Goal: Information Seeking & Learning: Find specific fact

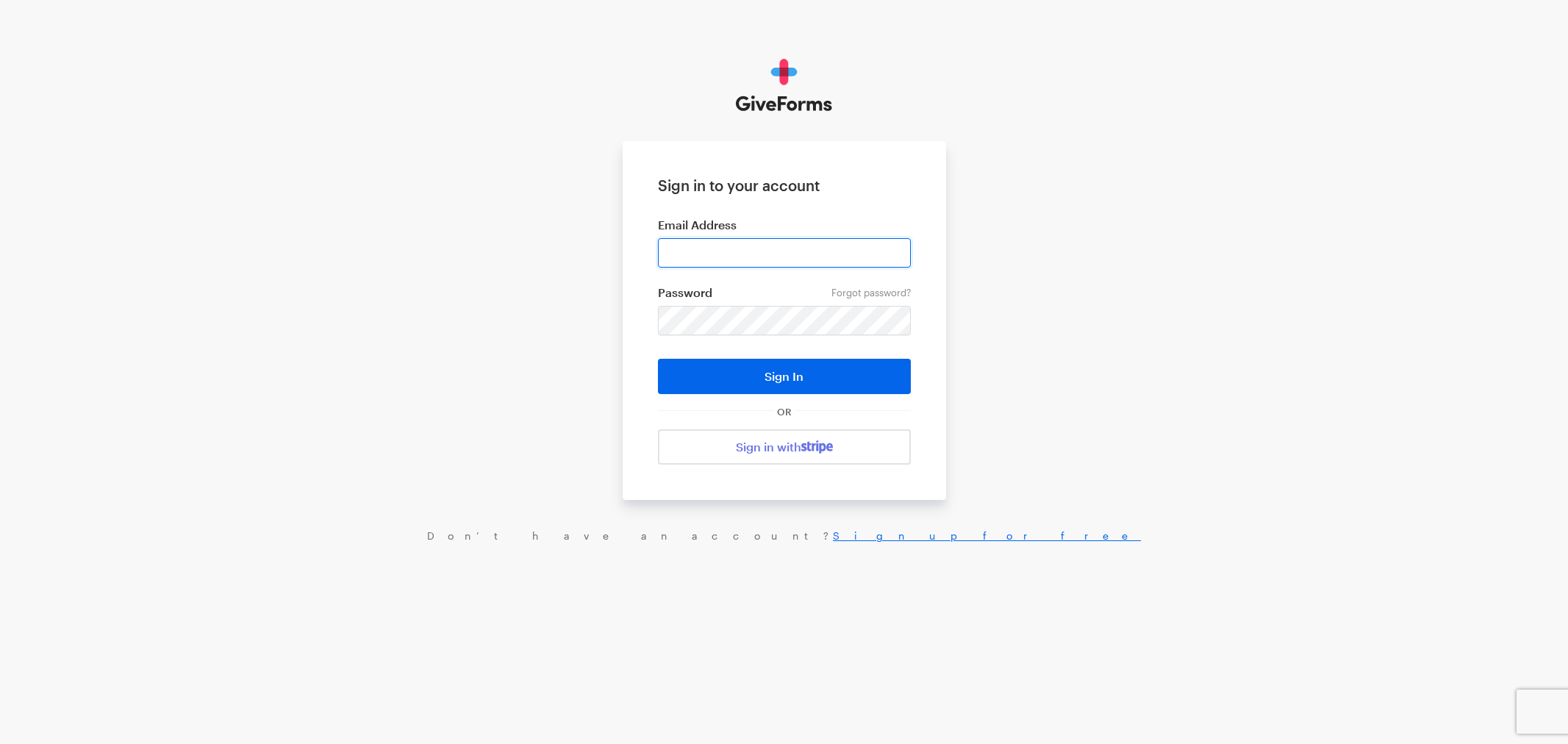
type input "rdecena@brightfocus.org"
click at [711, 380] on button "Sign In" at bounding box center [784, 377] width 253 height 36
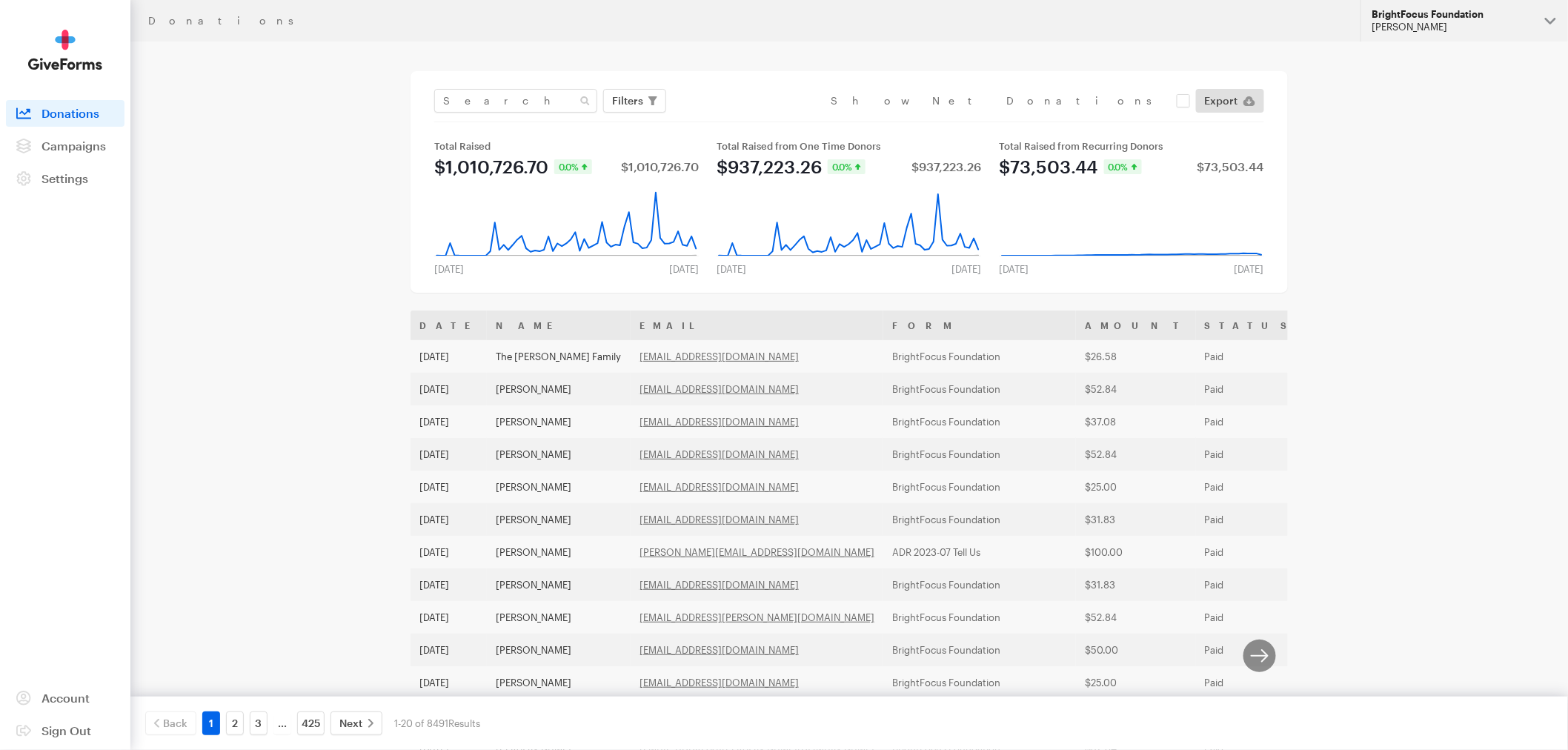
click at [1472, 20] on div "Riza Decena" at bounding box center [1453, 26] width 161 height 12
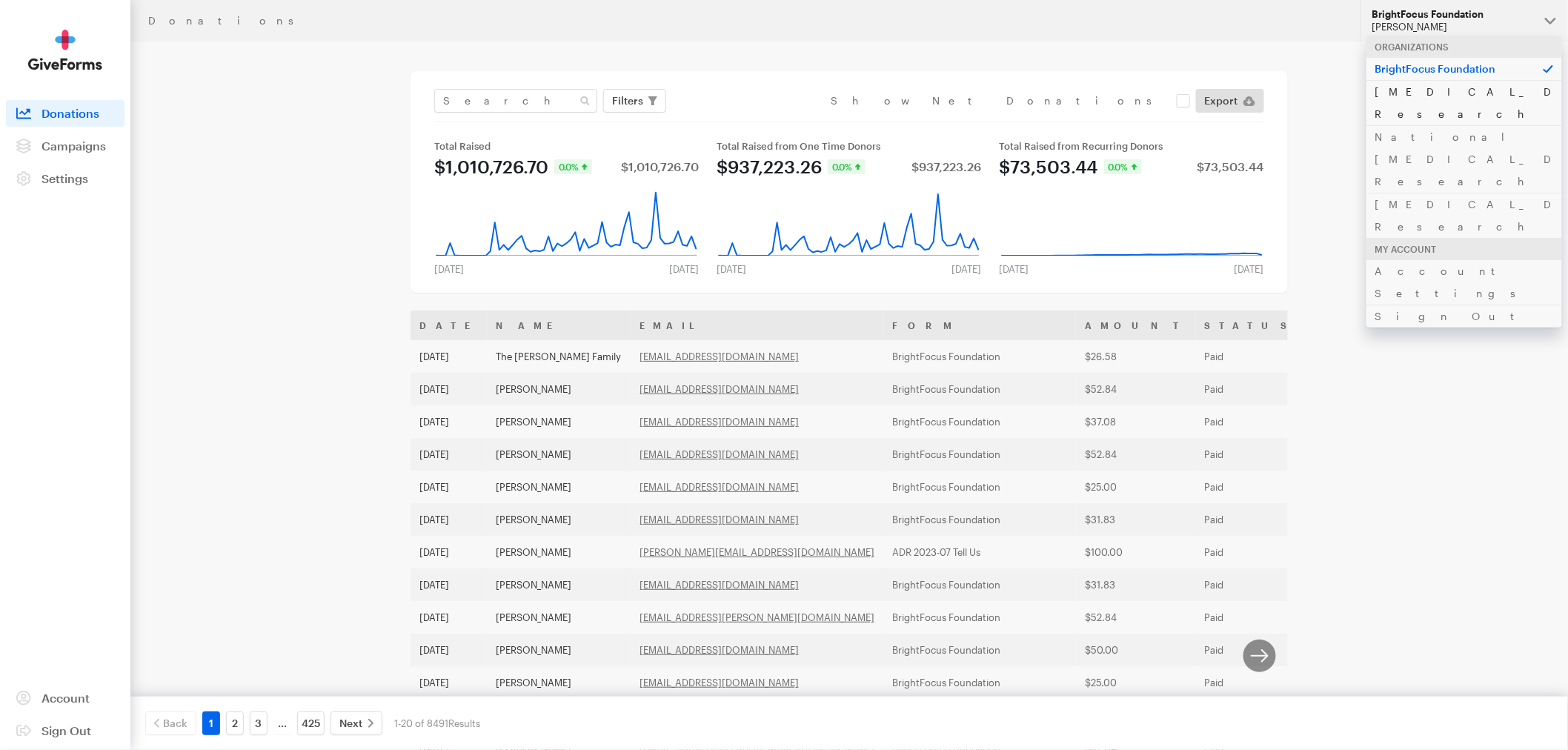
click at [1434, 94] on link "Alzheimer's Disease Research" at bounding box center [1464, 102] width 195 height 45
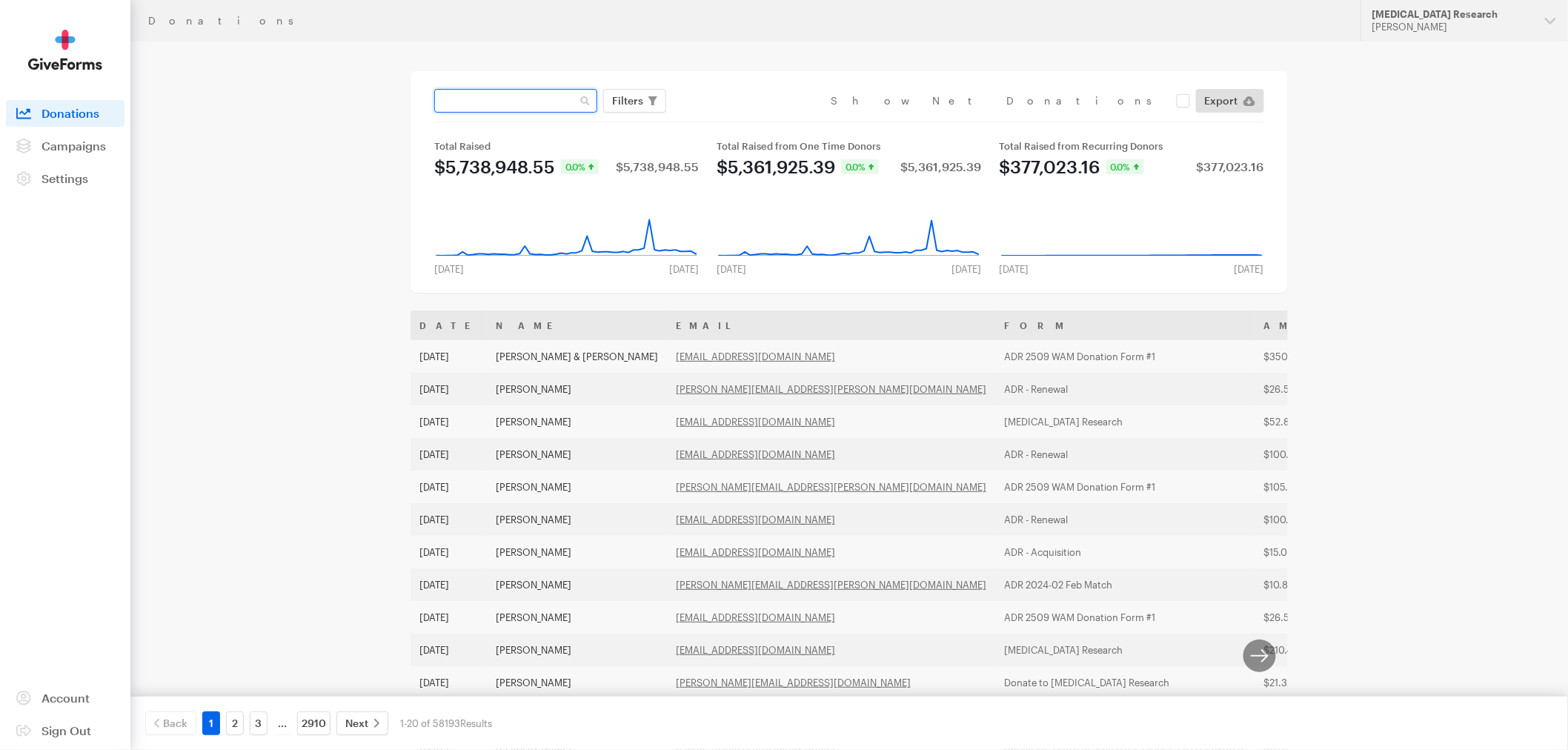
click at [559, 108] on input "text" at bounding box center [516, 100] width 163 height 24
type input "baughman"
click at [739, 120] on button "Apply" at bounding box center [763, 132] width 47 height 24
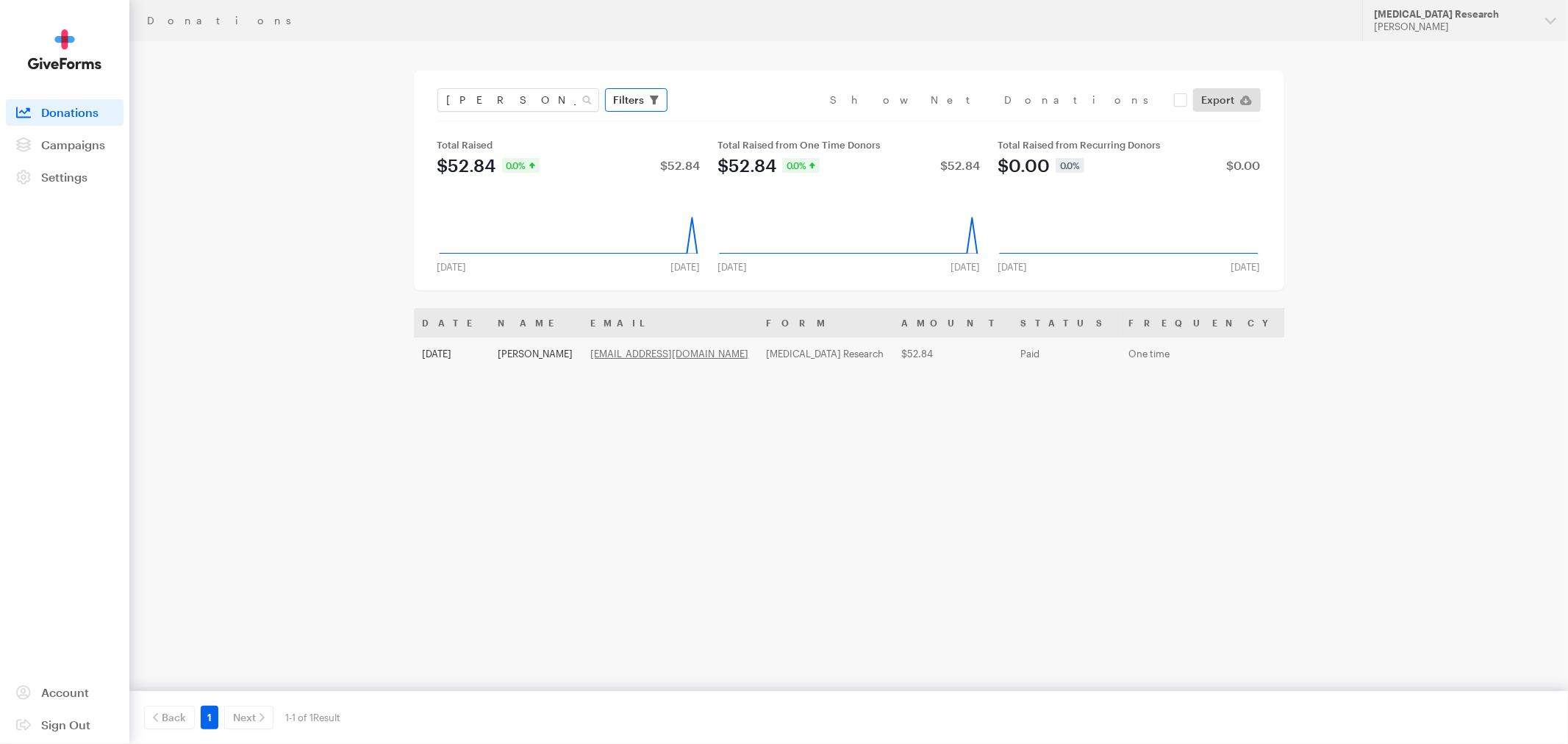
click at [630, 96] on span "Filters" at bounding box center [629, 100] width 31 height 18
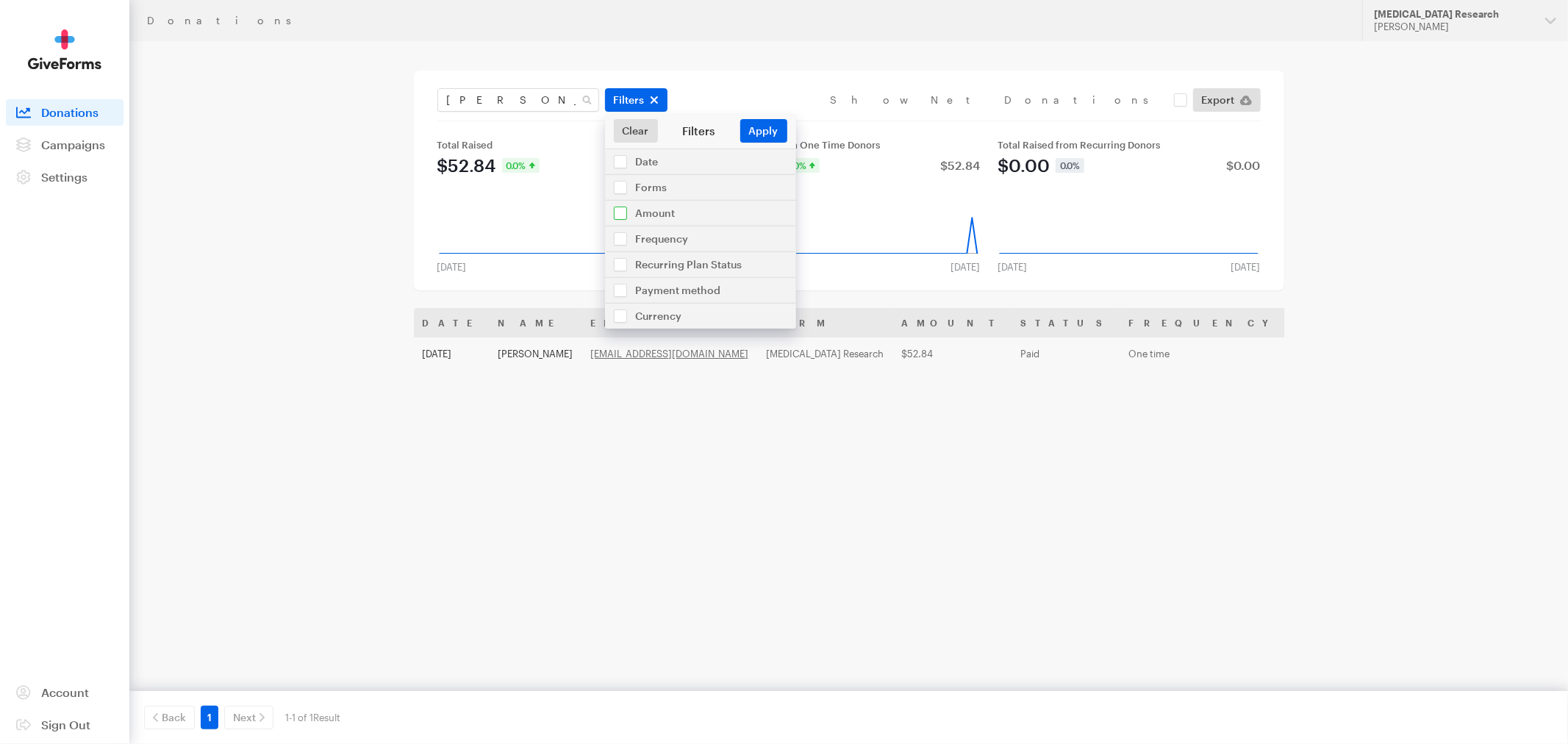
click at [643, 212] on input "checkbox" at bounding box center [701, 213] width 191 height 25
checkbox input "true"
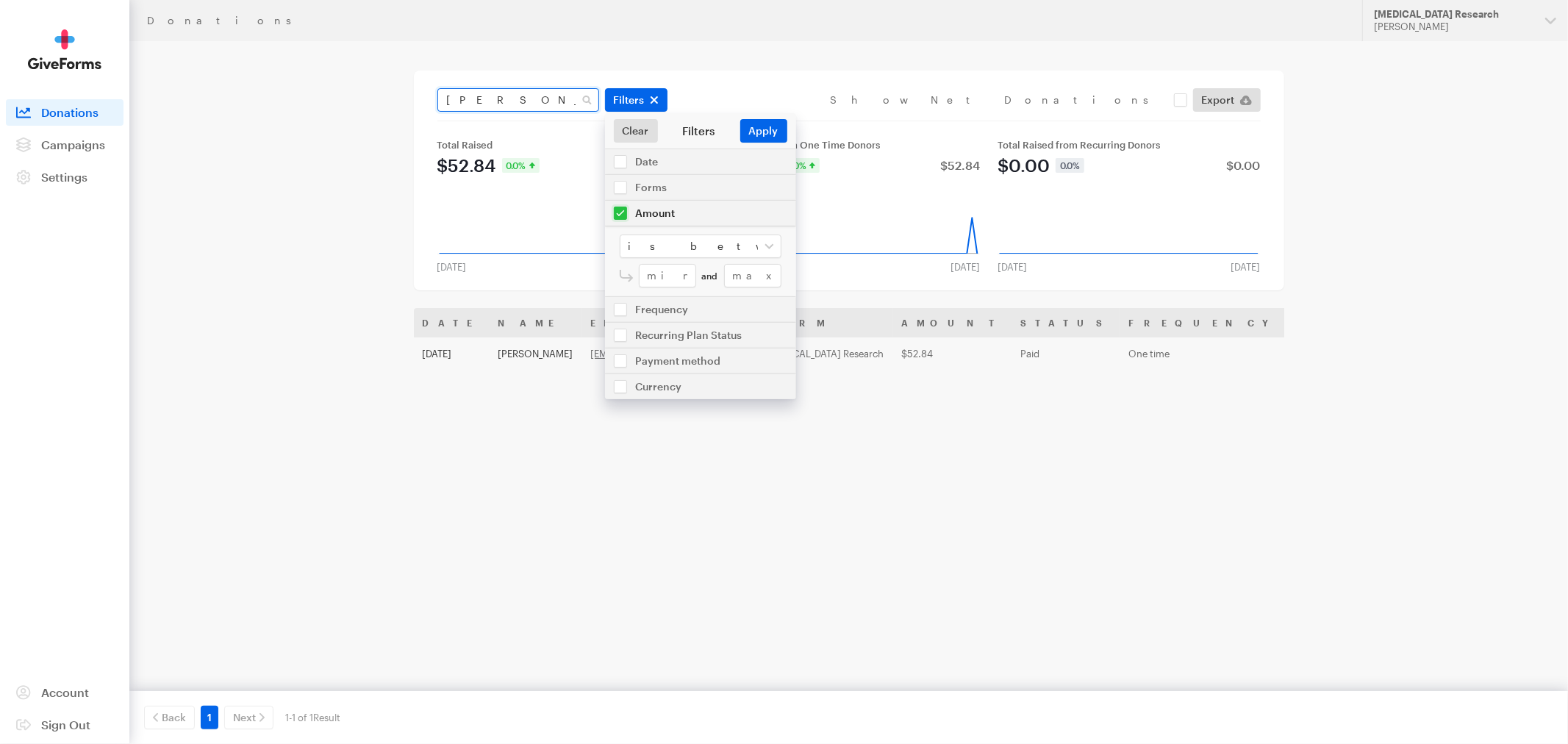
drag, startPoint x: 520, startPoint y: 97, endPoint x: 334, endPoint y: 75, distance: 187.3
click at [334, 75] on main "Donations baughman Filters Clear Filters Apply Date Aug 14, 2025 - Sep 10, 2025…" at bounding box center [784, 364] width 1058 height 645
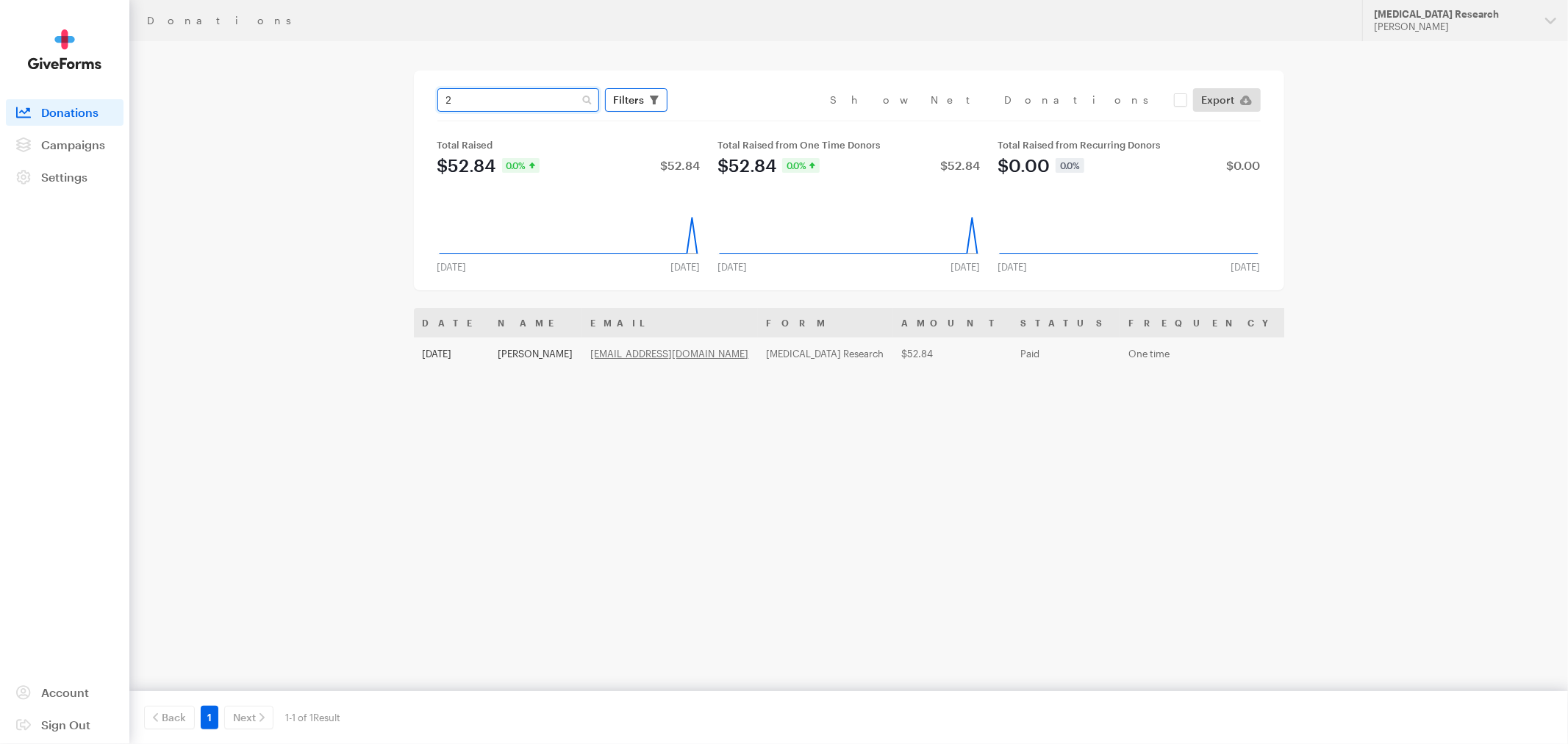
type input "2"
click at [638, 107] on span "Filters" at bounding box center [629, 100] width 31 height 18
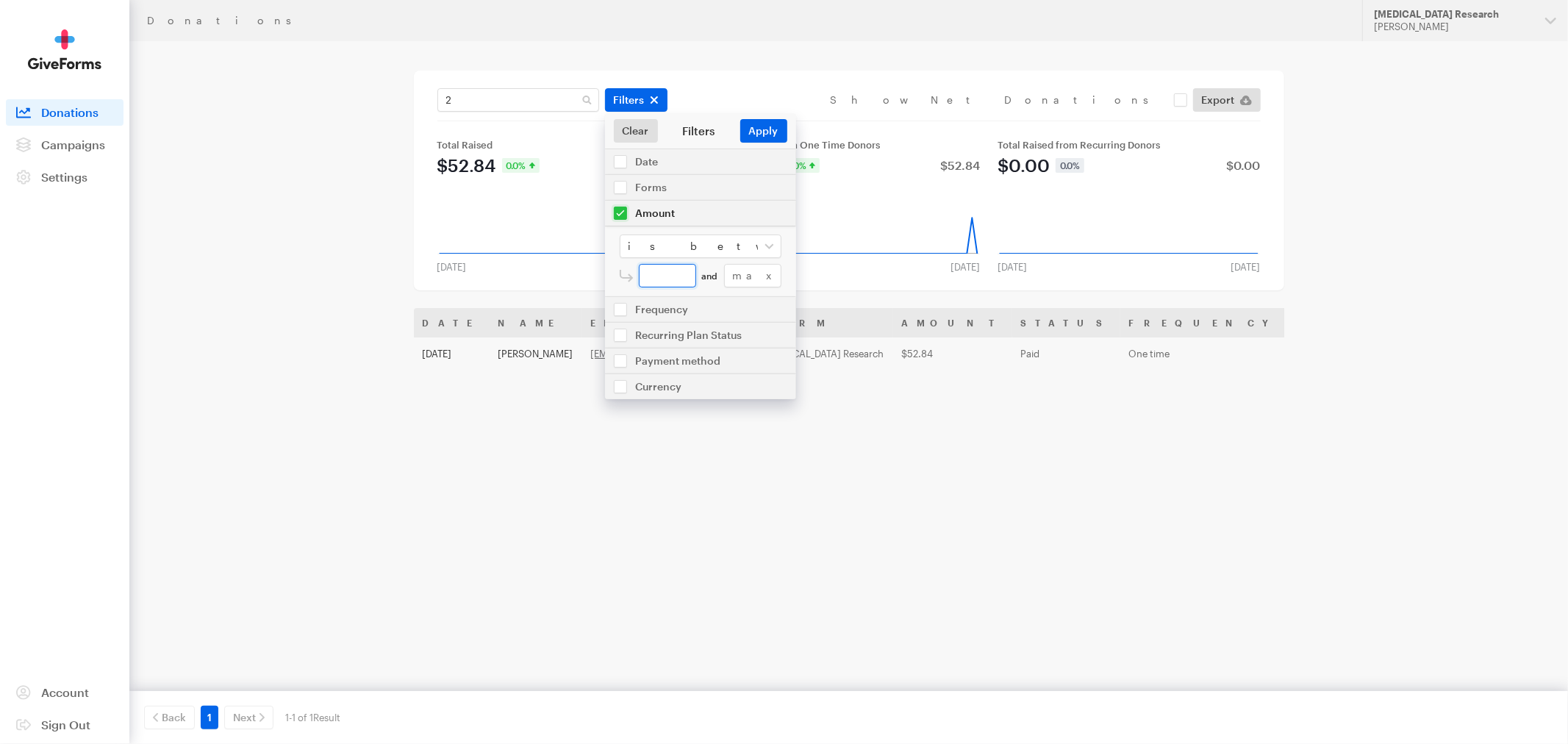
click at [673, 270] on input "number" at bounding box center [667, 276] width 58 height 24
type input "26.58"
click at [750, 282] on input "number" at bounding box center [753, 276] width 58 height 24
type input "26.58"
click at [764, 122] on button "Apply" at bounding box center [763, 130] width 47 height 24
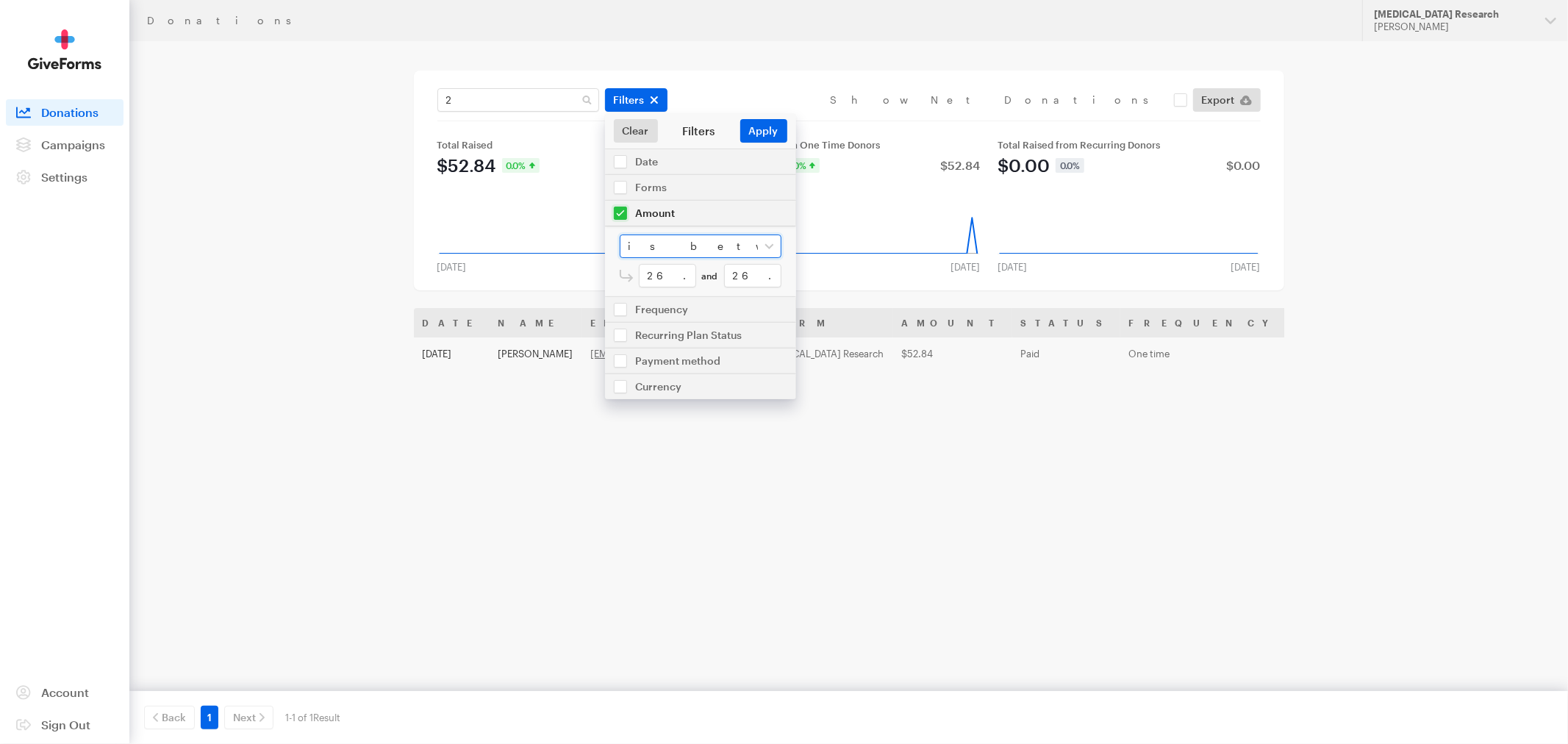
click at [763, 248] on select "is between is less than is greater than is equal to" at bounding box center [701, 246] width 162 height 24
select select "equal"
click at [620, 234] on select "is between is less than is greater than is equal to" at bounding box center [701, 246] width 162 height 24
click at [677, 266] on input "number" at bounding box center [710, 276] width 143 height 24
type input "26.58"
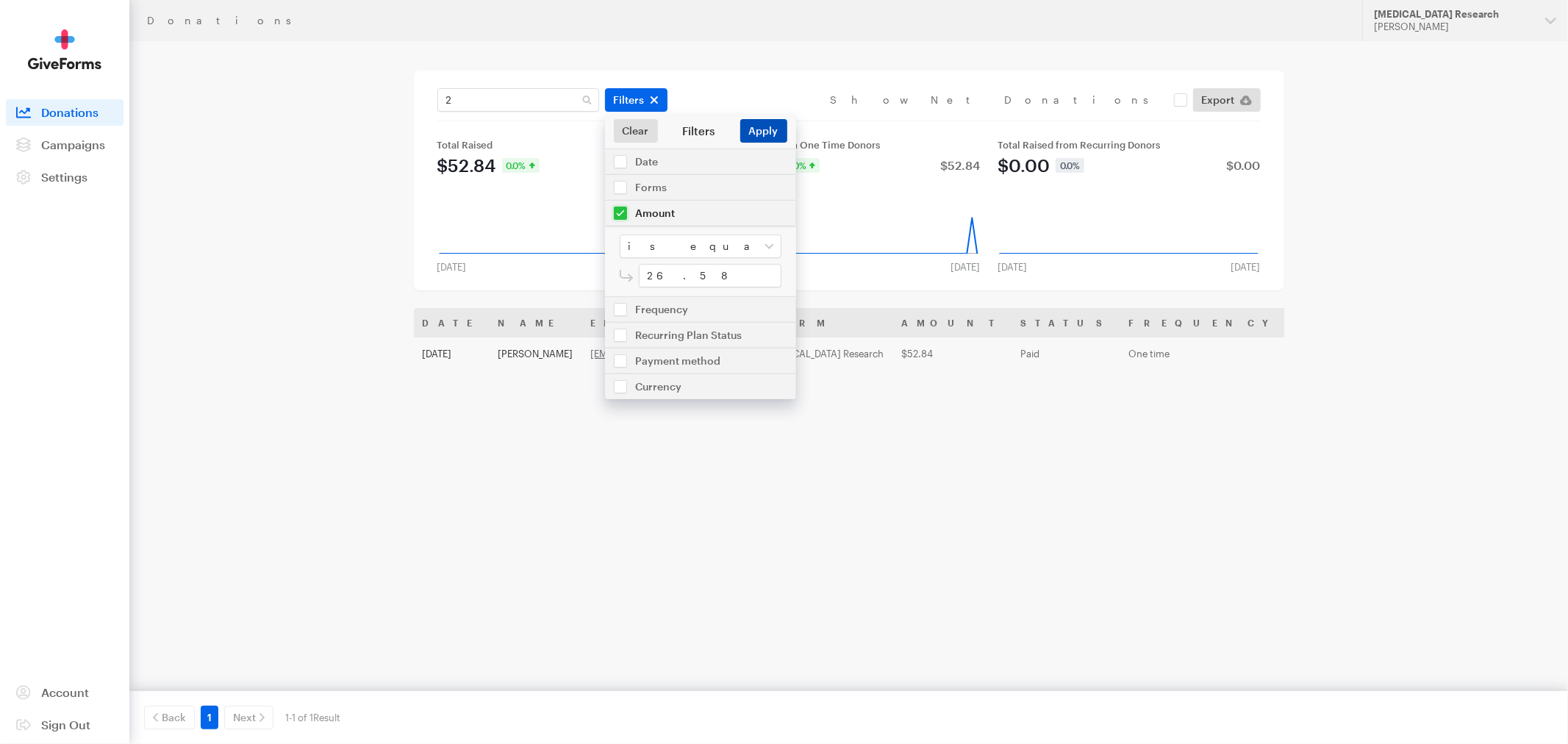
click at [766, 130] on button "Apply" at bounding box center [763, 130] width 47 height 24
drag, startPoint x: 489, startPoint y: 105, endPoint x: 348, endPoint y: 74, distance: 144.4
click at [348, 74] on main "Donations 2 Filters Clear Filters Apply Date Aug 14, 2025 - Sep 10, 2025 Forms …" at bounding box center [784, 364] width 1058 height 645
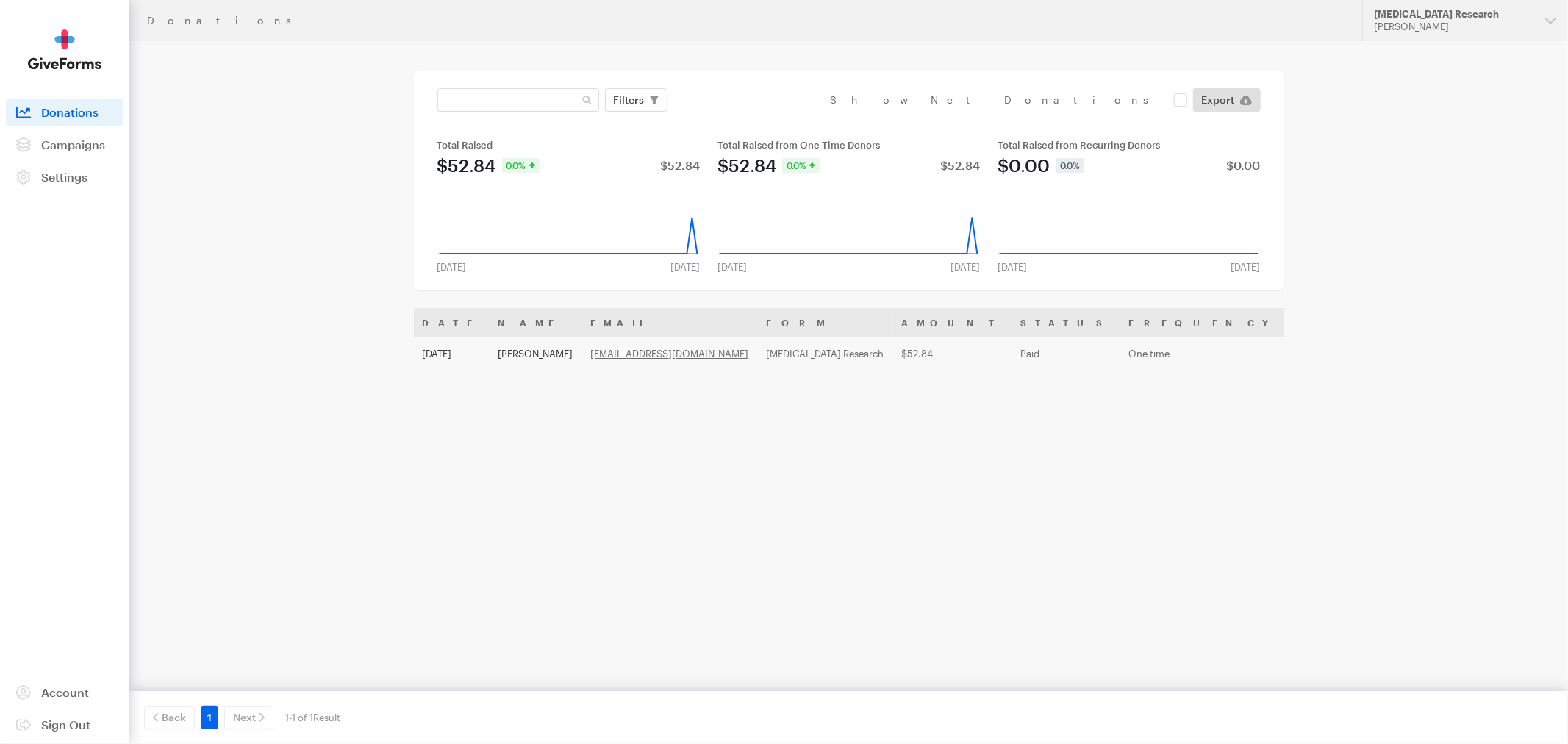
drag, startPoint x: 643, startPoint y: 89, endPoint x: 652, endPoint y: 115, distance: 27.5
click at [643, 90] on button "Filters" at bounding box center [636, 100] width 62 height 24
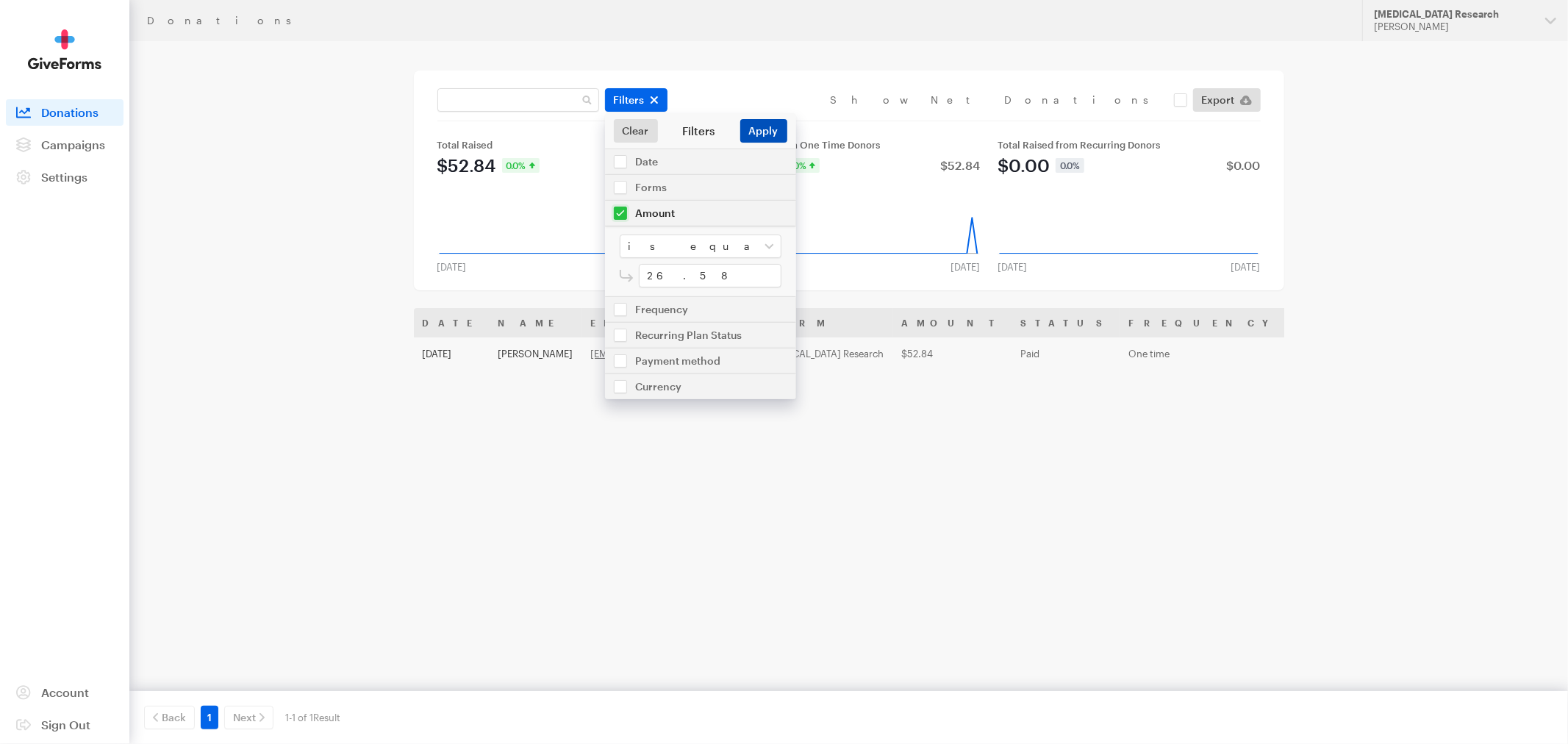
click at [771, 128] on button "Apply" at bounding box center [763, 130] width 47 height 24
click at [692, 280] on input "26.58" at bounding box center [710, 276] width 143 height 24
type input "26"
click at [740, 119] on button "Apply" at bounding box center [763, 130] width 47 height 24
click at [745, 252] on select "is between is less than is greater than is equal to" at bounding box center [701, 246] width 162 height 24
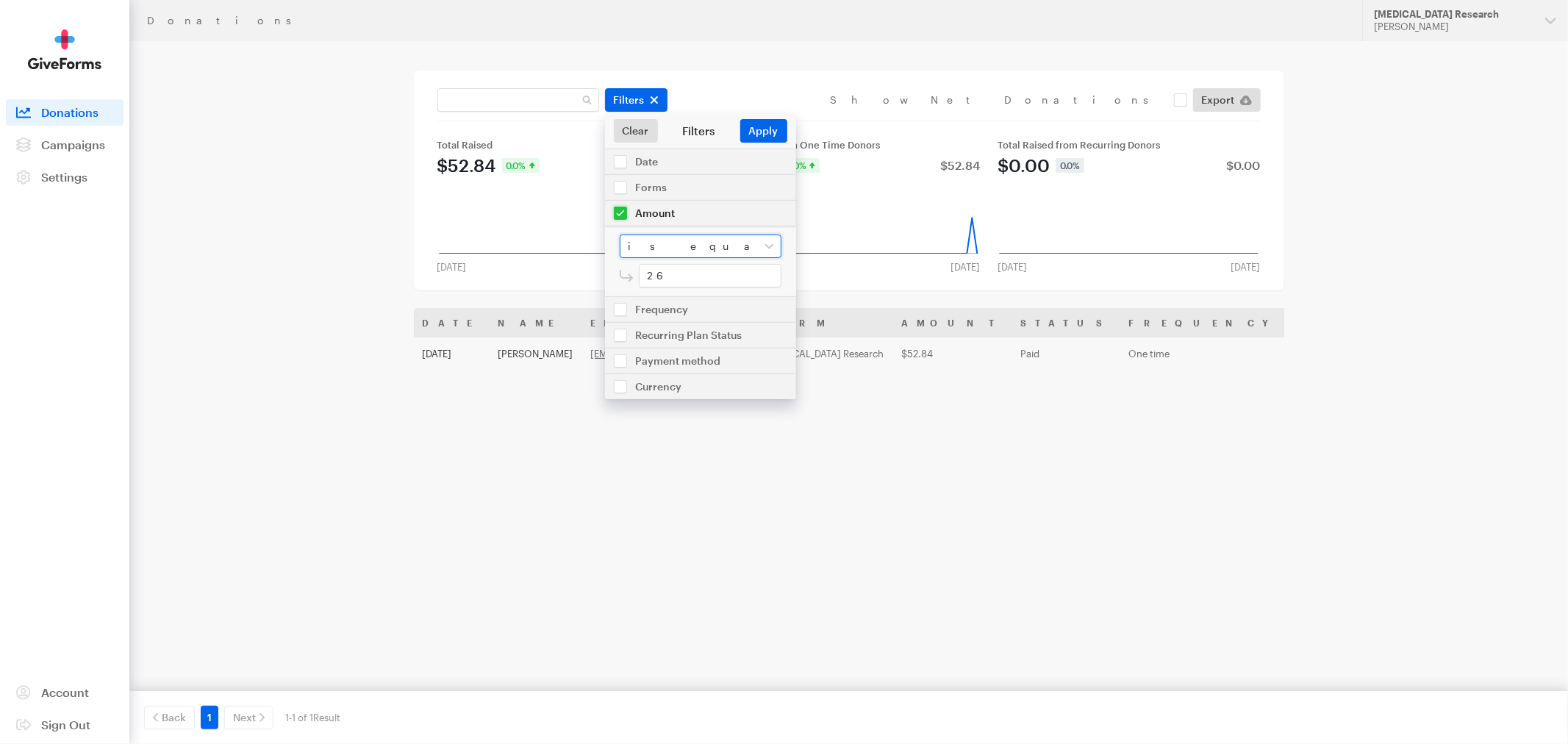
select select
click at [620, 234] on select "is between is less than is greater than is equal to" at bounding box center [701, 246] width 162 height 24
drag, startPoint x: 685, startPoint y: 273, endPoint x: 575, endPoint y: 271, distance: 110.0
click at [575, 271] on div "Filters Clear Filters Apply Date Aug 14, 2025 - Sep 10, 2025 Forms Default Give…" at bounding box center [849, 180] width 870 height 220
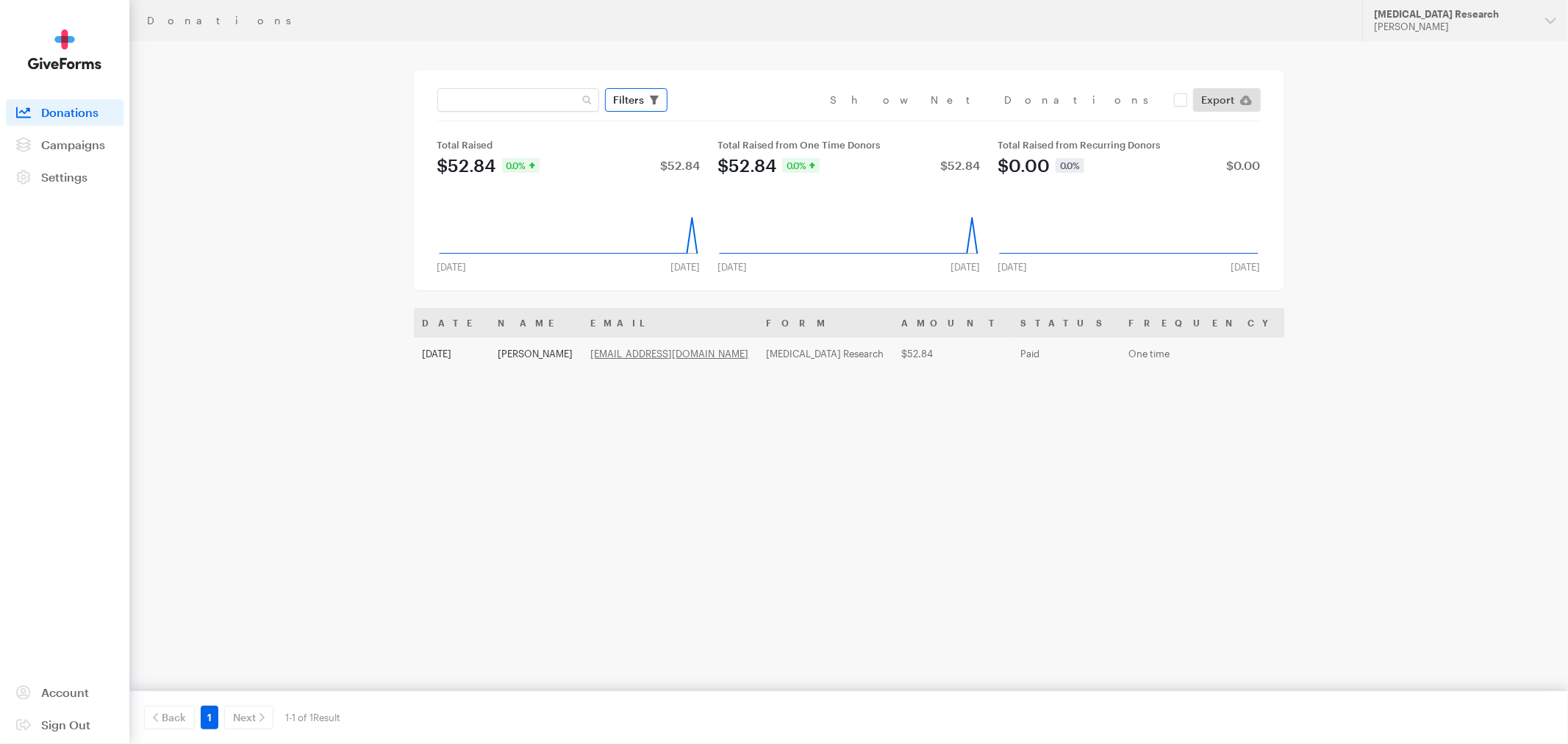
type input "26"
drag, startPoint x: 659, startPoint y: 96, endPoint x: 658, endPoint y: 107, distance: 11.0
click at [659, 97] on button "Filters" at bounding box center [636, 100] width 62 height 24
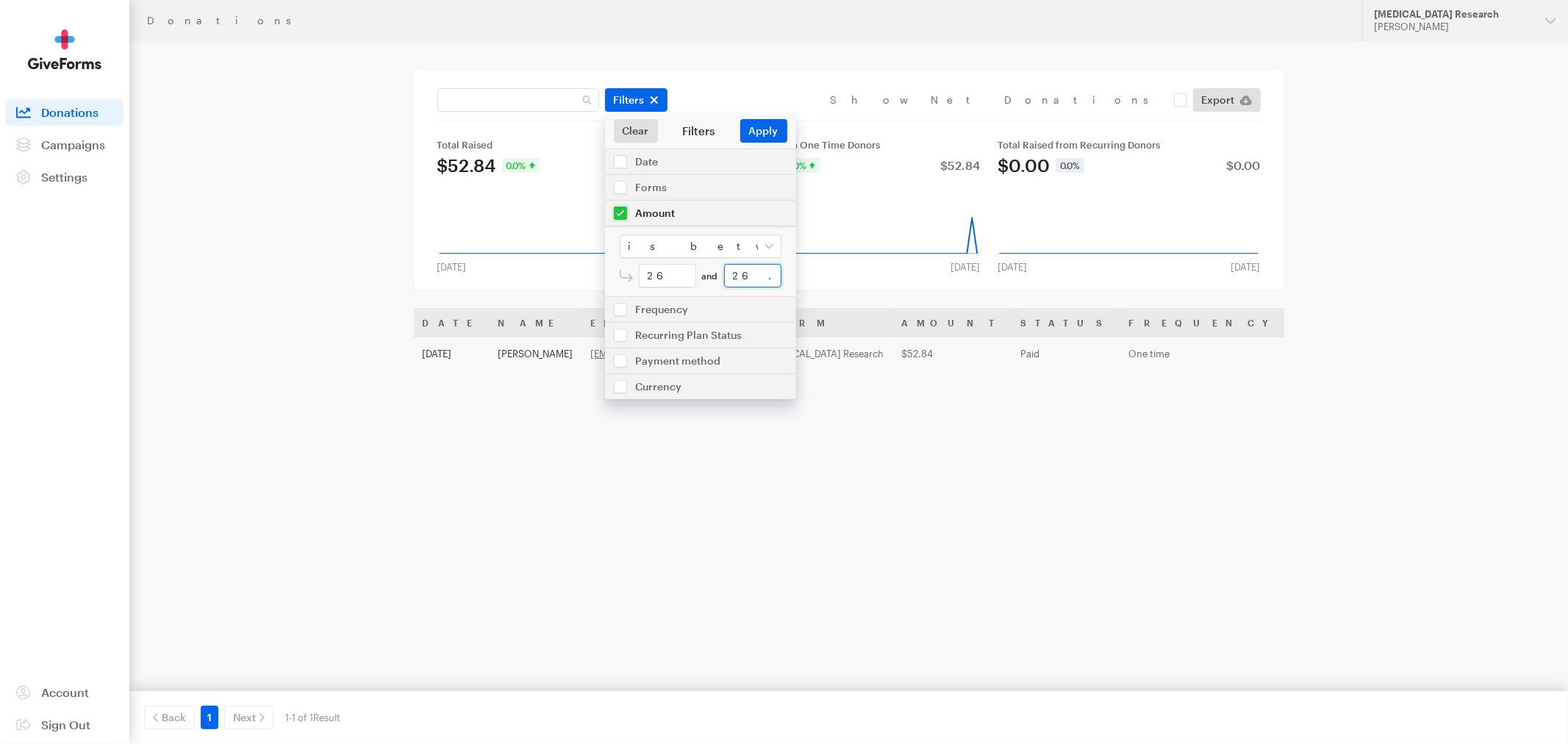
drag, startPoint x: 763, startPoint y: 269, endPoint x: 700, endPoint y: 268, distance: 63.0
click at [700, 268] on div "26 and 26.58" at bounding box center [700, 276] width 168 height 24
type input "27"
click at [763, 134] on button "Apply" at bounding box center [763, 130] width 47 height 24
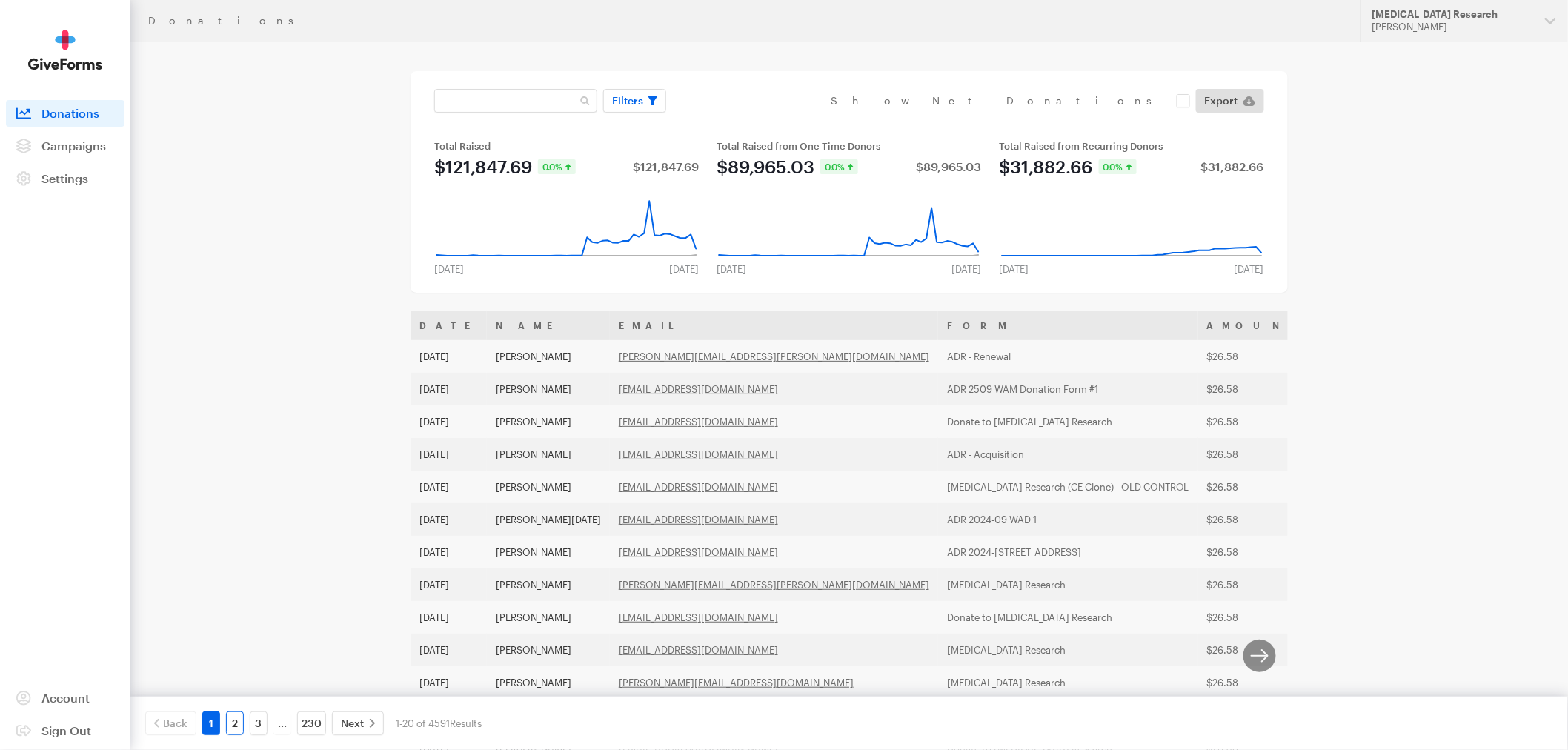
click at [230, 722] on link "2" at bounding box center [235, 723] width 18 height 24
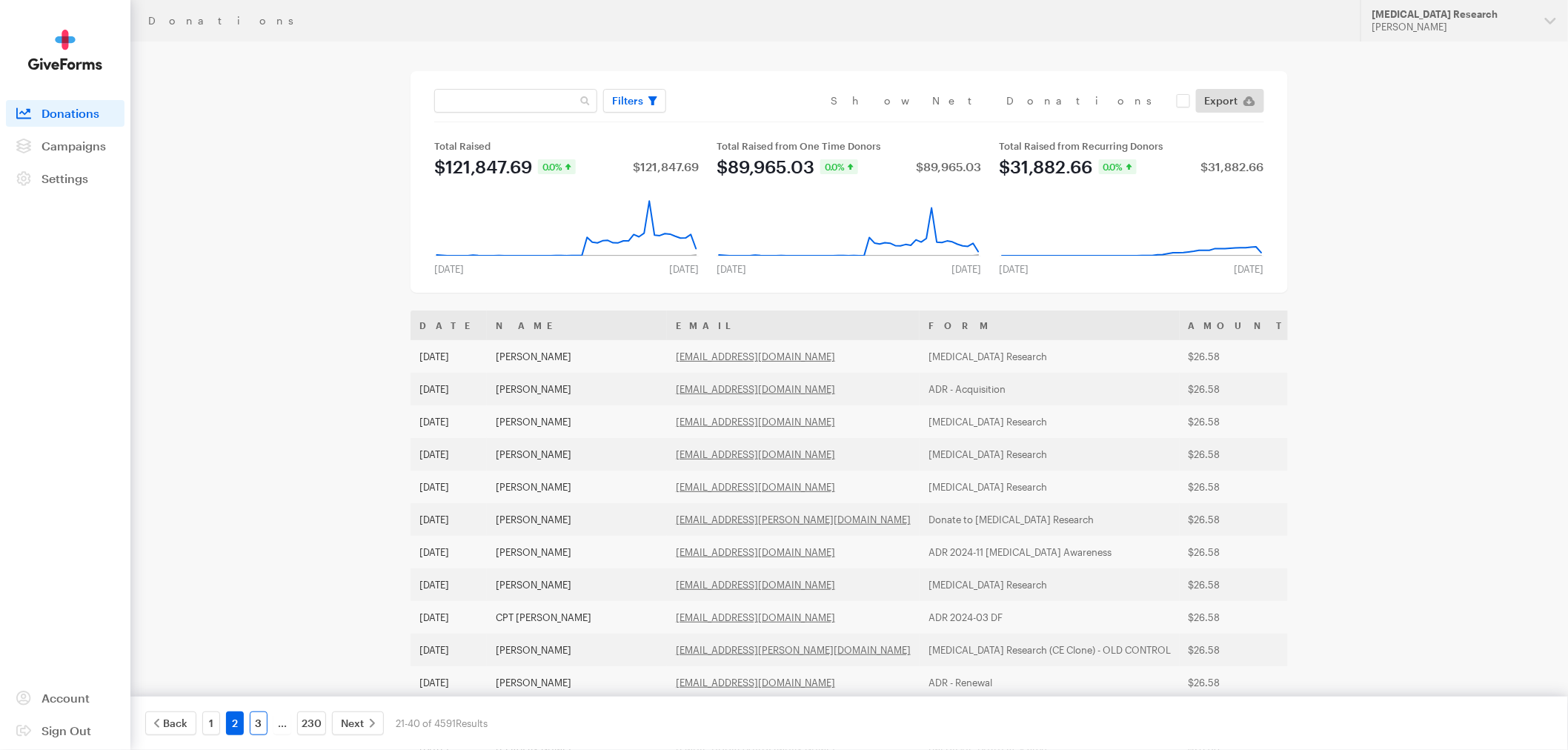
click at [257, 730] on link "3" at bounding box center [259, 723] width 18 height 24
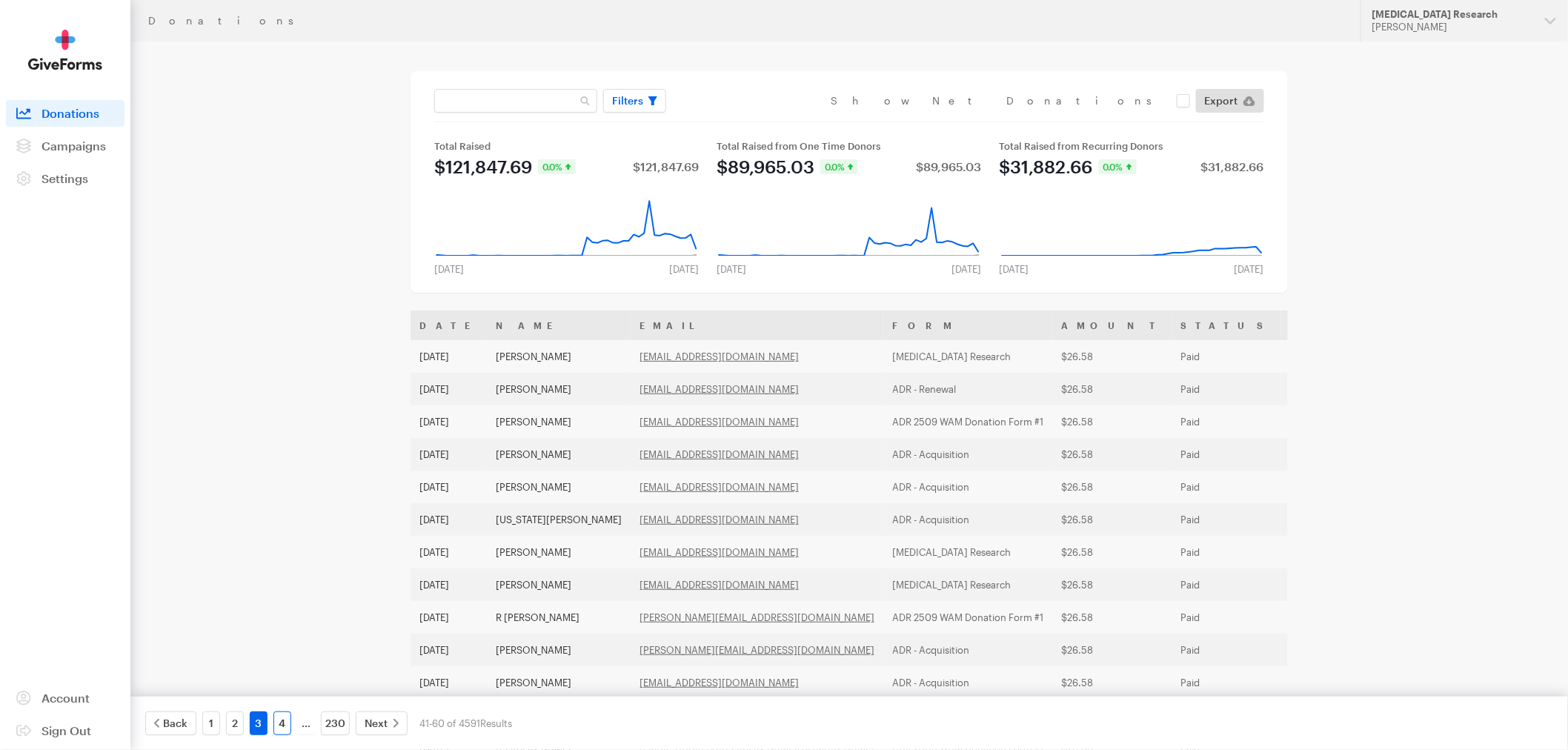
click at [283, 726] on link "4" at bounding box center [283, 723] width 18 height 24
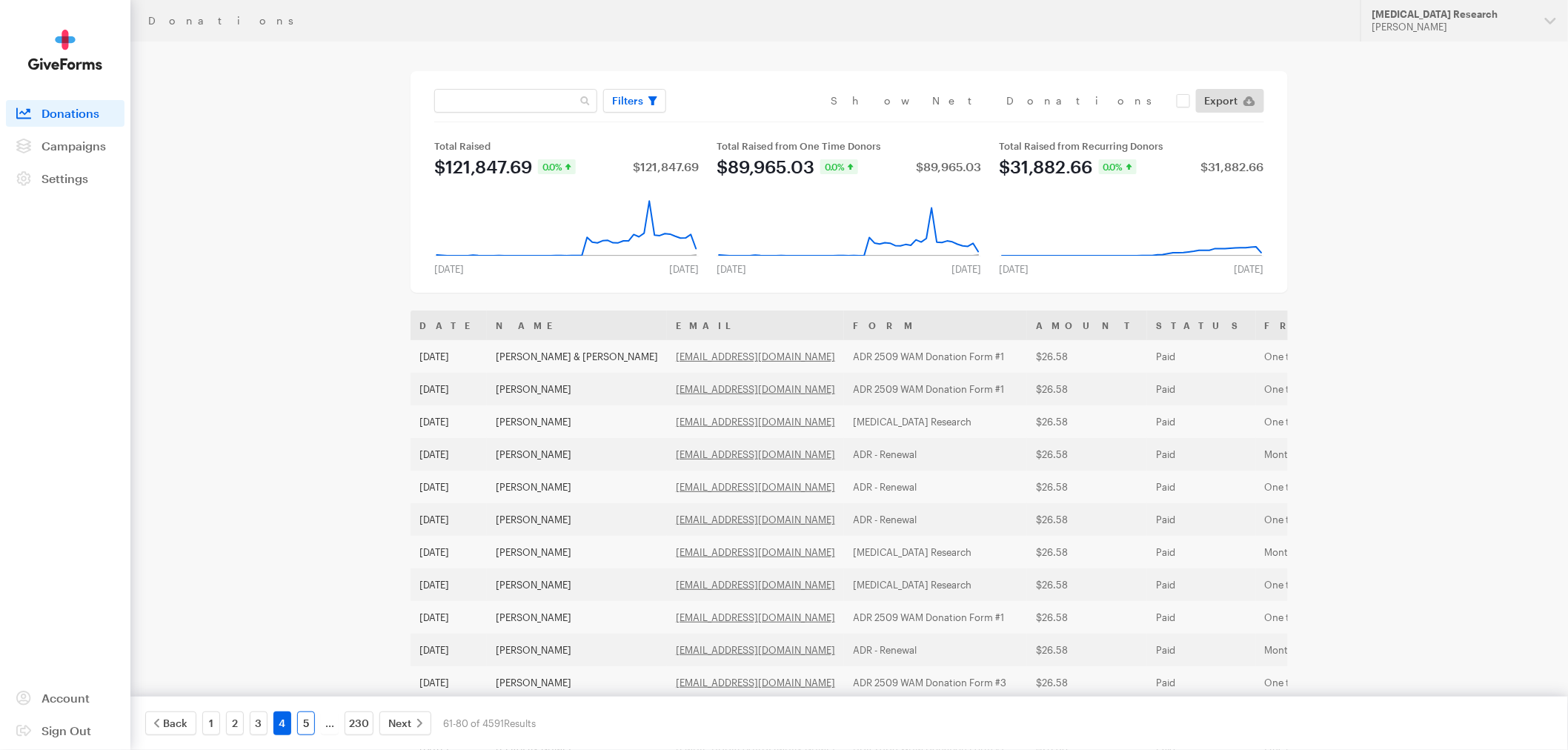
click at [304, 722] on link "5" at bounding box center [306, 723] width 18 height 24
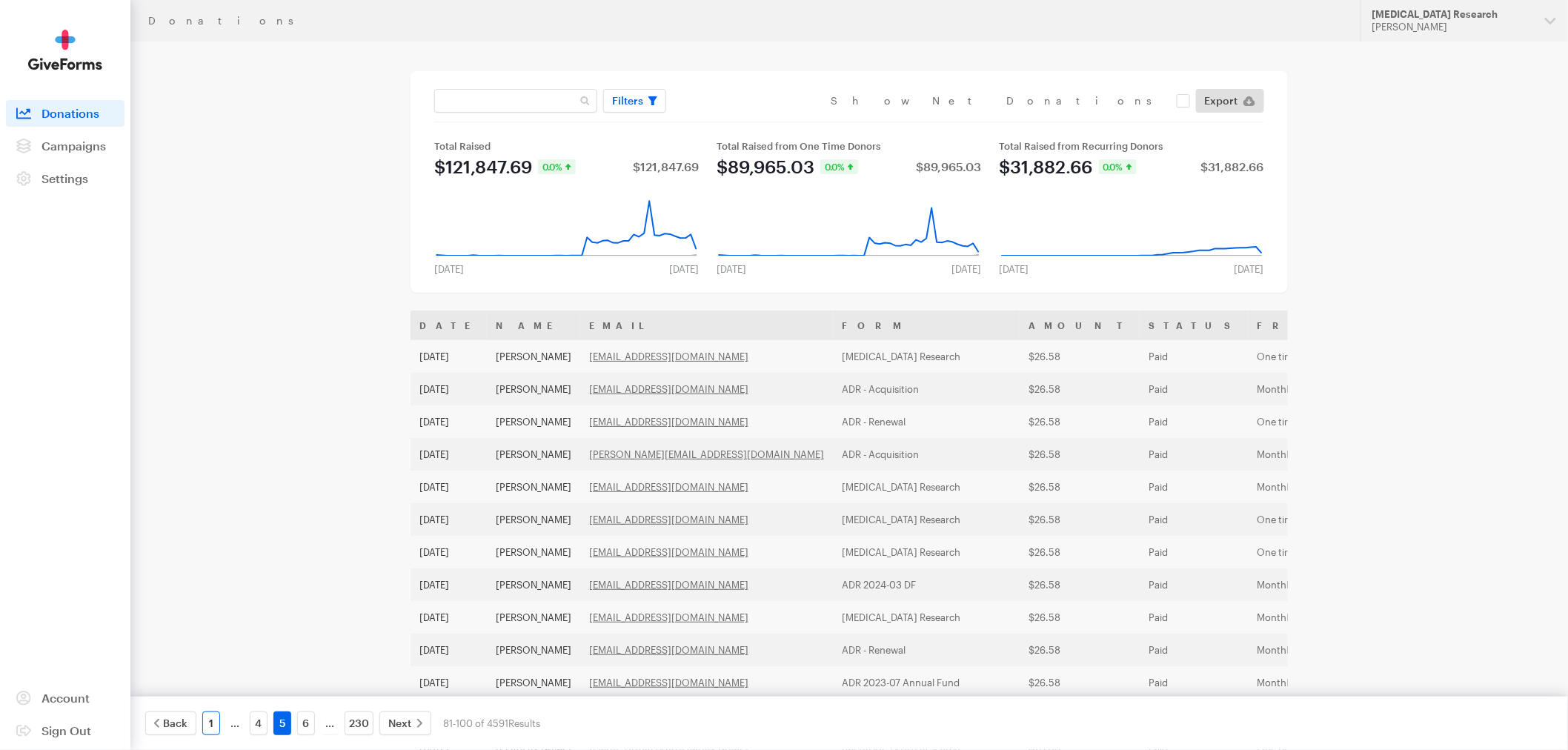
click at [212, 725] on link "1" at bounding box center [212, 723] width 18 height 24
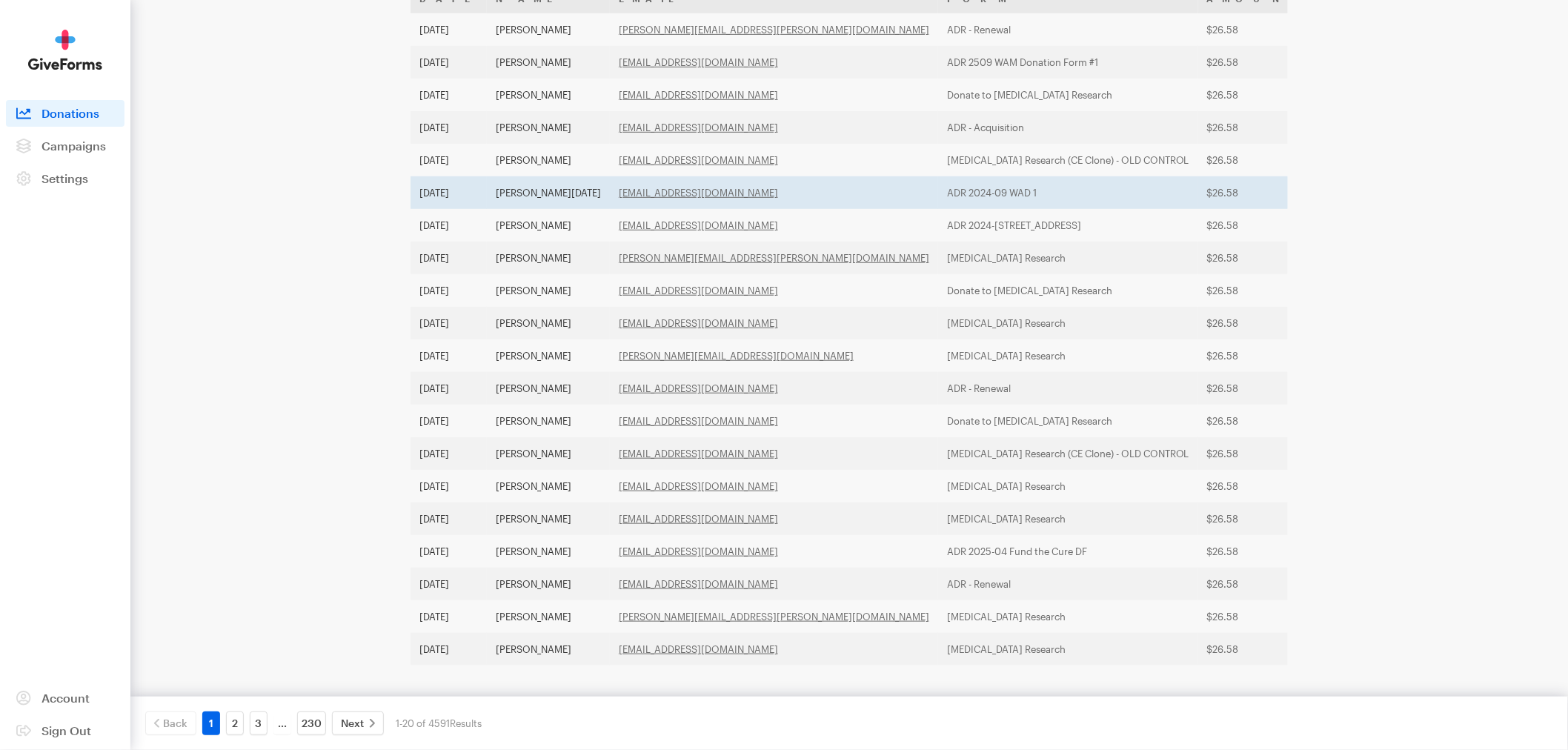
scroll to position [343, 0]
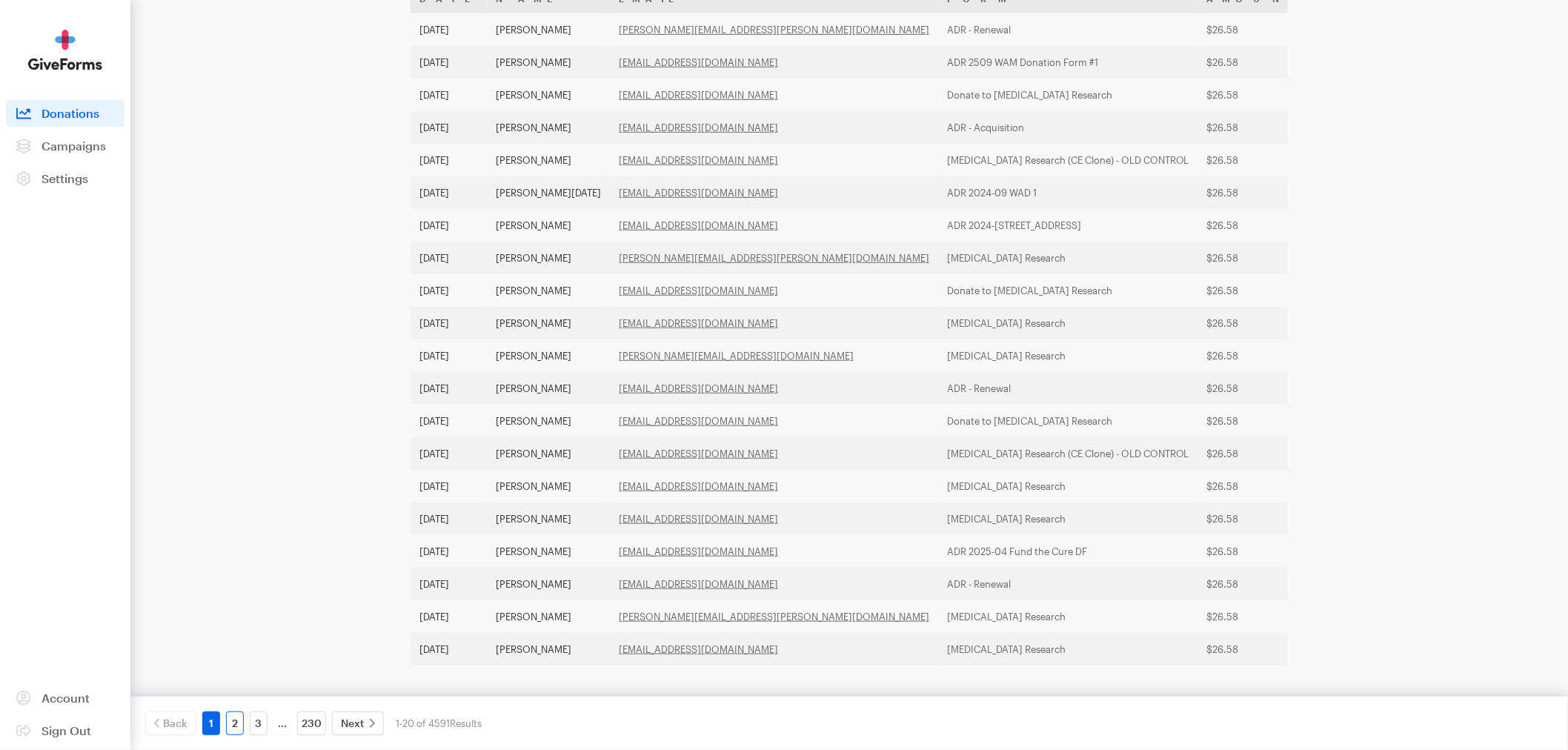
click at [237, 730] on link "2" at bounding box center [235, 723] width 18 height 24
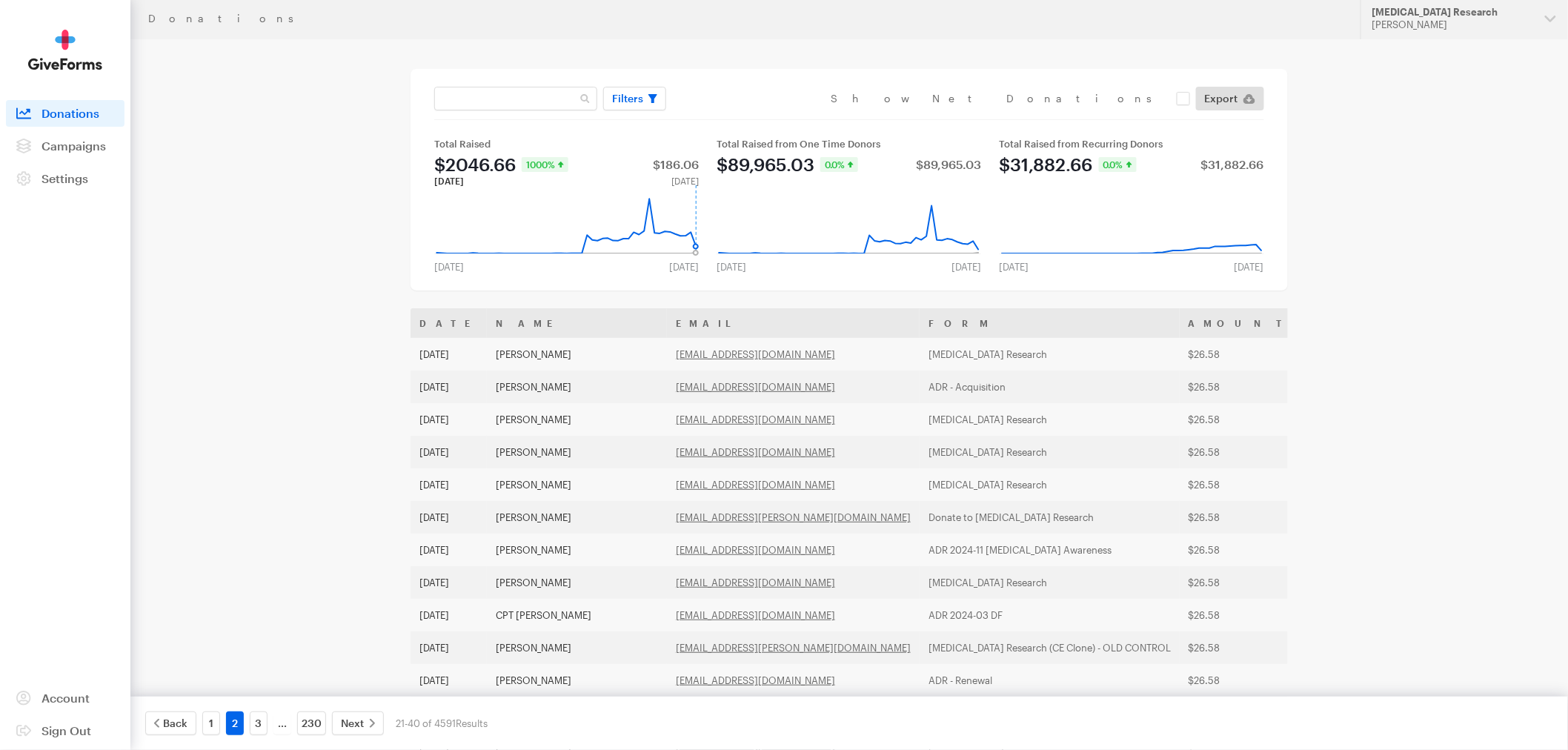
scroll to position [0, 0]
click at [523, 106] on input "text" at bounding box center [516, 100] width 163 height 24
type input "[EMAIL_ADDRESS][DOMAIN_NAME]"
click at [739, 120] on button "Apply" at bounding box center [763, 132] width 47 height 24
